Goal: Ask a question

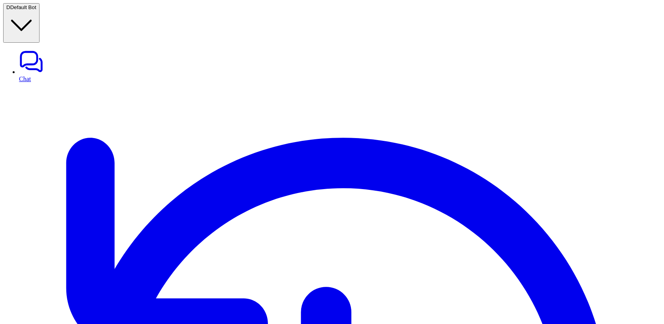
type textarea "**********"
click at [40, 13] on button "D Default Bot" at bounding box center [21, 23] width 36 height 40
